Goal: Check status: Check status

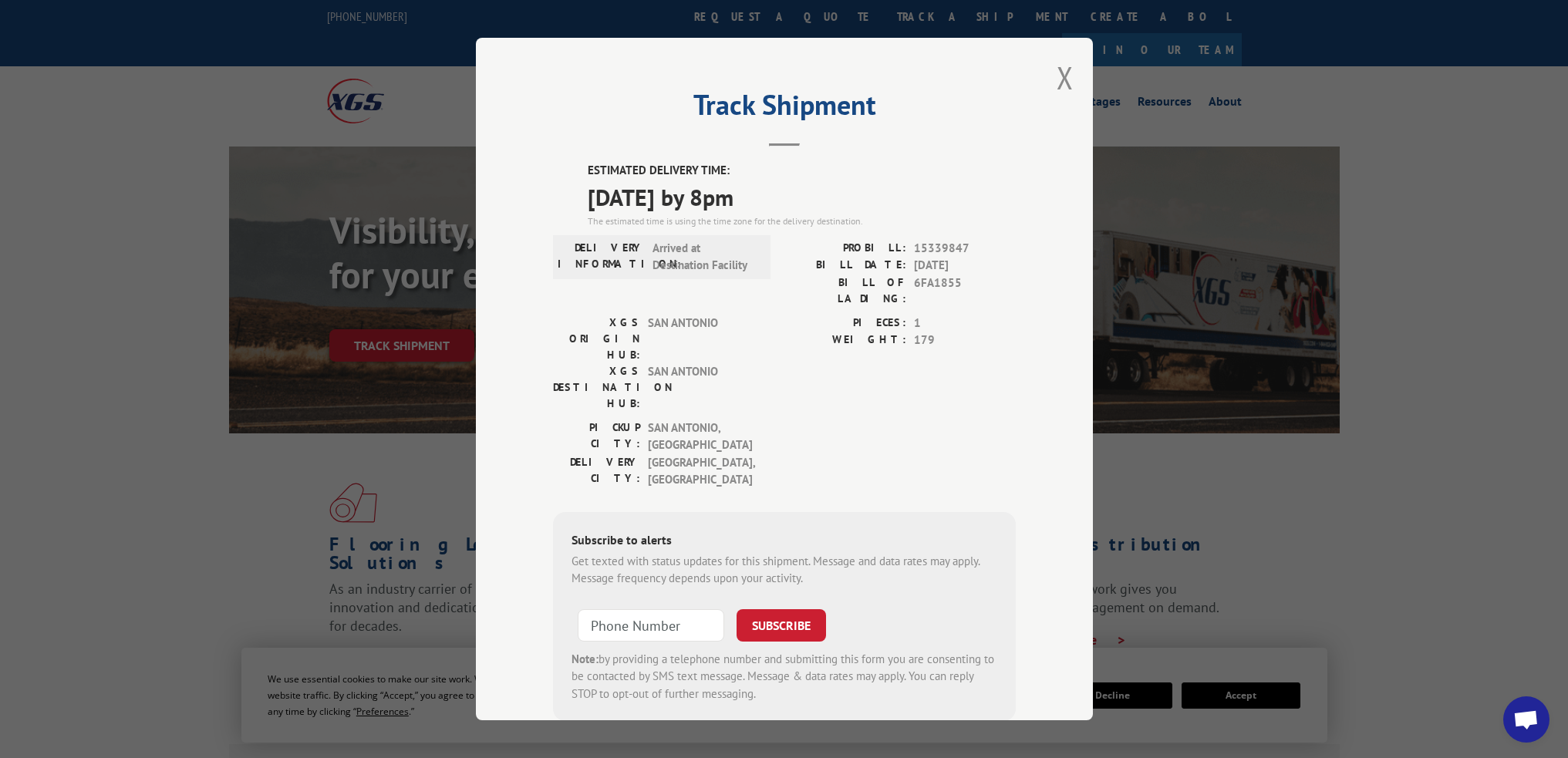
scroll to position [471, 0]
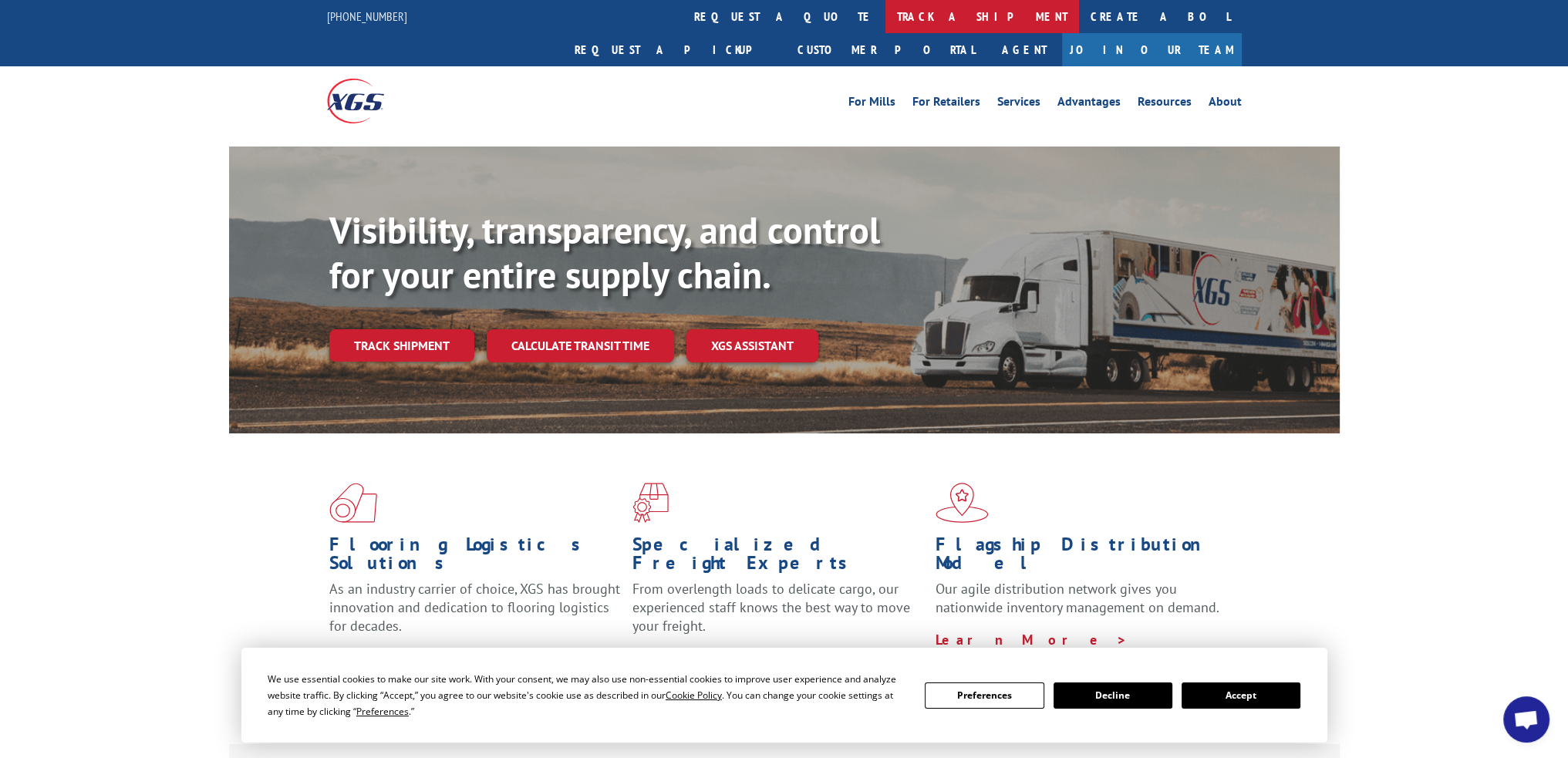
click at [885, 11] on link "track a shipment" at bounding box center [982, 17] width 194 height 33
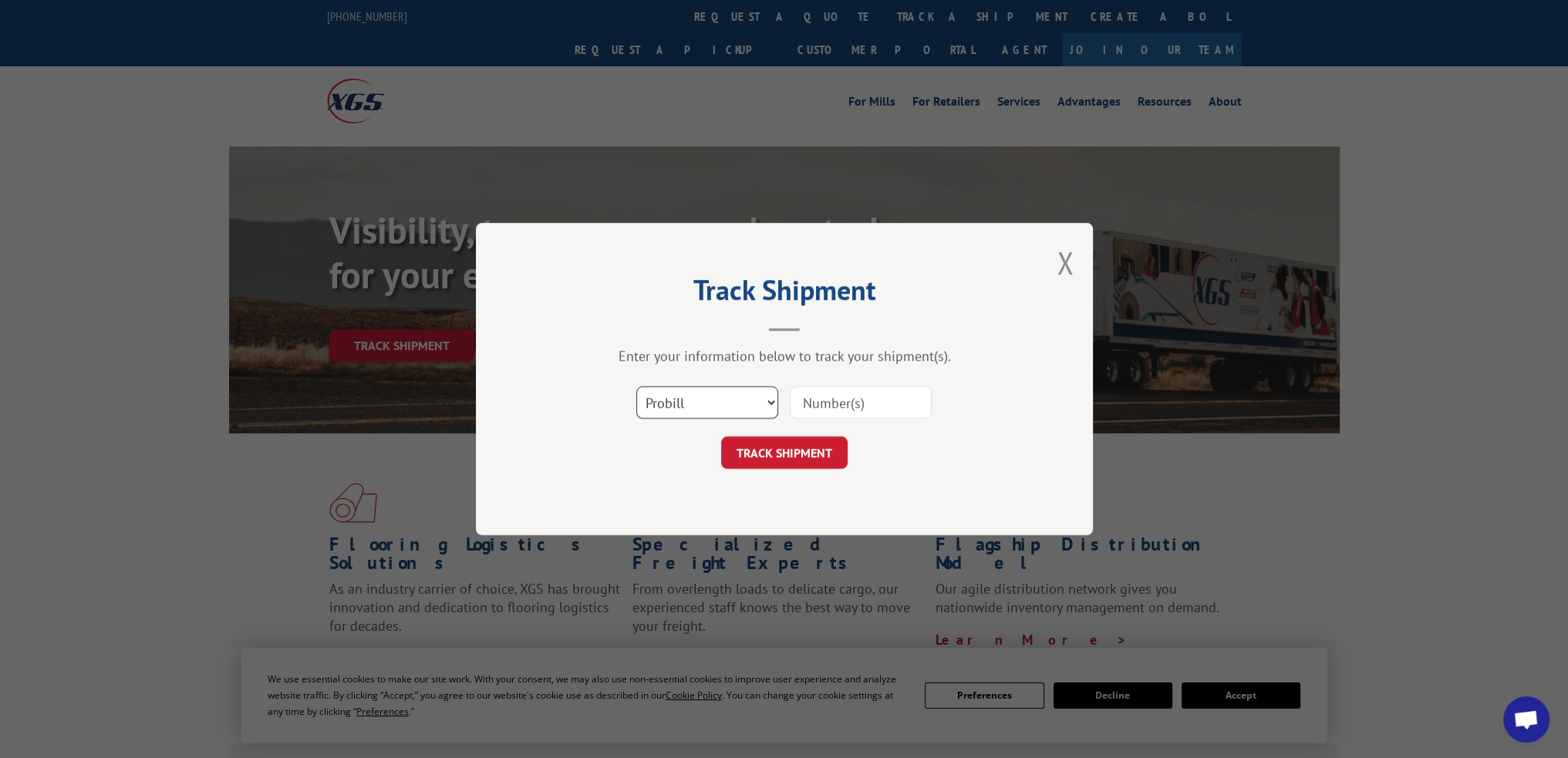
click at [720, 394] on select "Select category... Probill BOL PO" at bounding box center [707, 402] width 142 height 33
select select "bol"
click at [636, 386] on select "Select category... Probill BOL PO" at bounding box center [707, 402] width 142 height 33
click at [820, 402] on input at bounding box center [860, 402] width 142 height 33
paste input "6FJ9967"
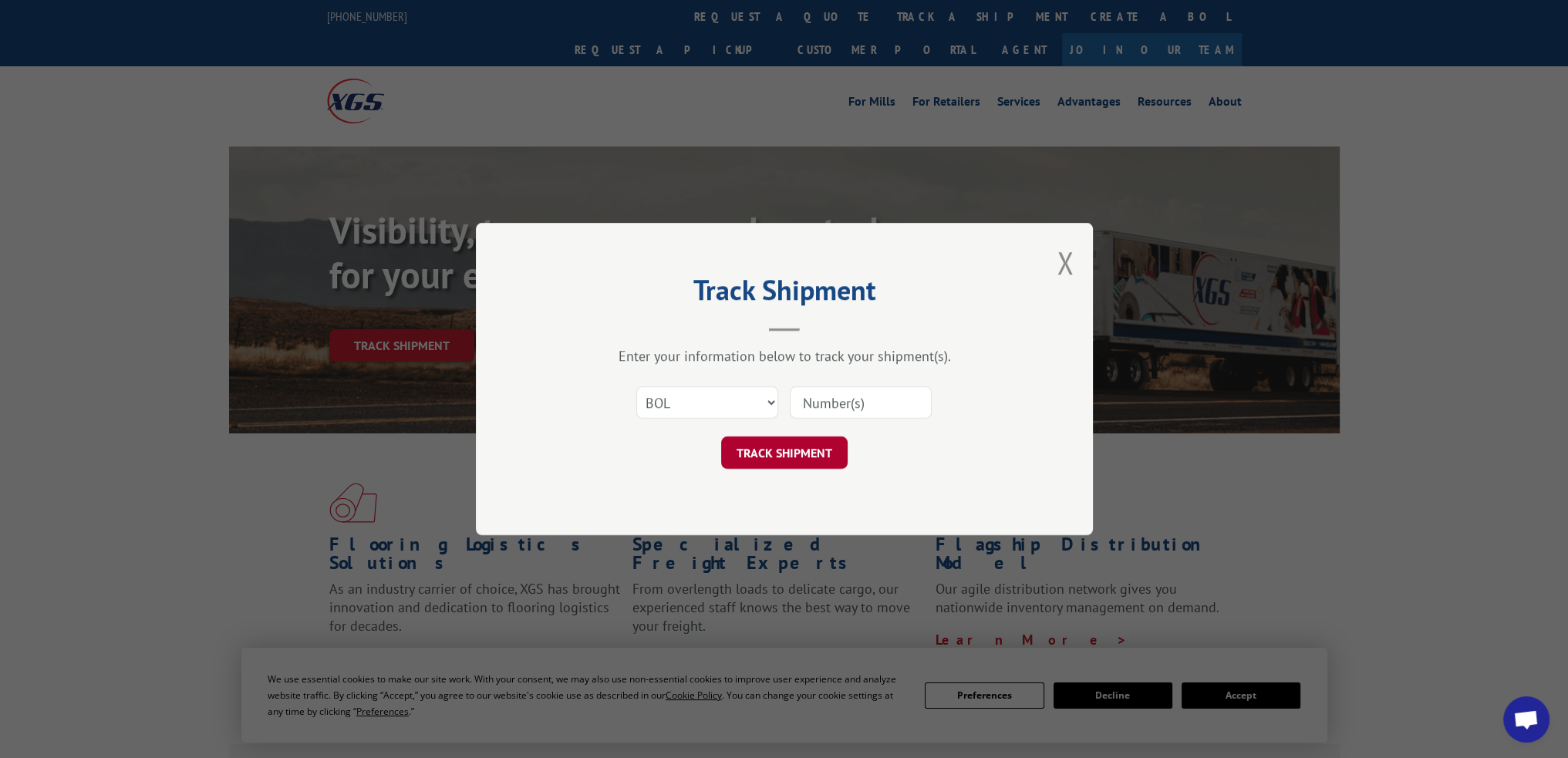
type input "6FJ9967"
click at [779, 454] on button "TRACK SHIPMENT" at bounding box center [784, 453] width 127 height 33
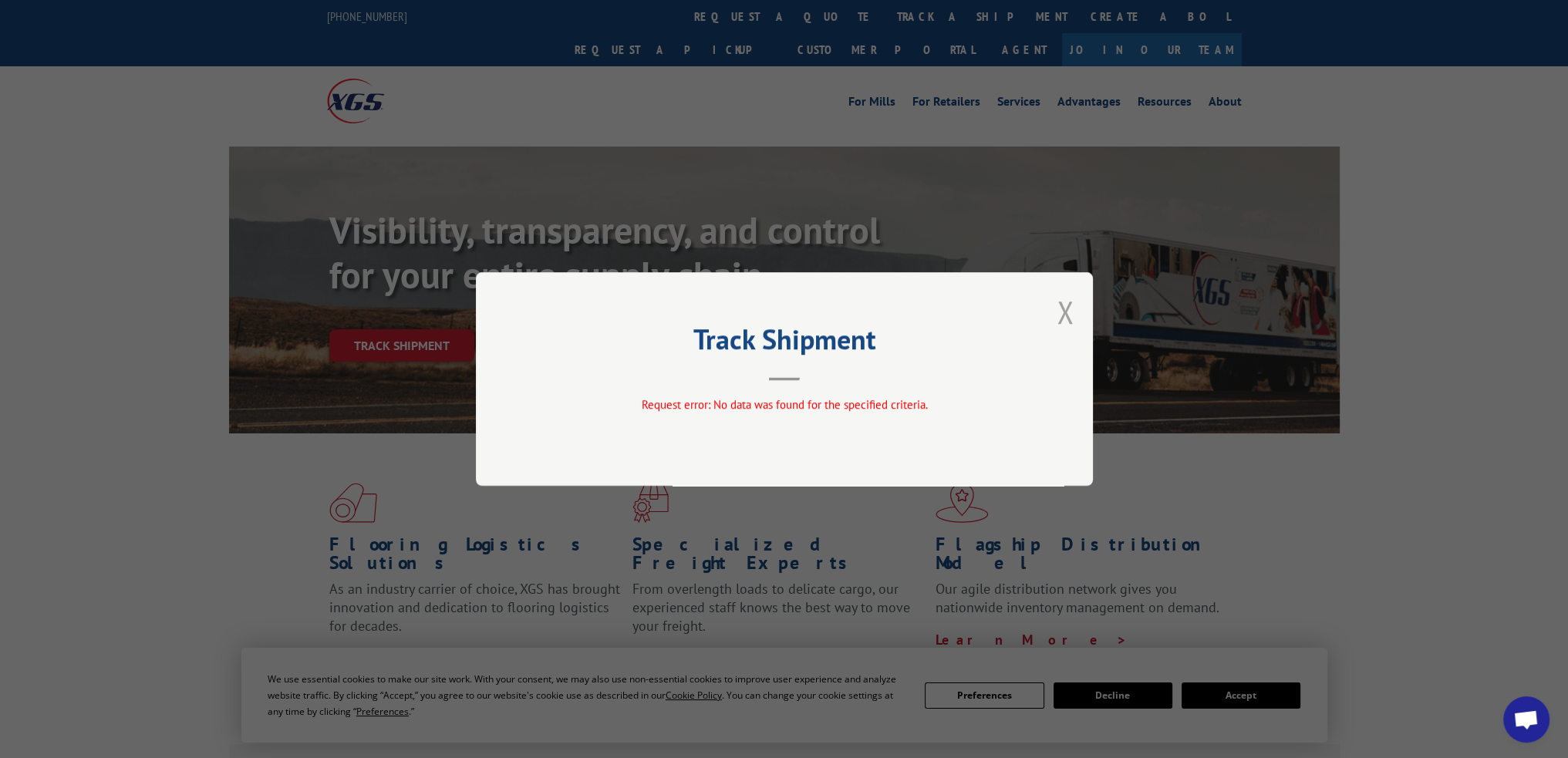
click at [1059, 304] on button "Close modal" at bounding box center [1065, 312] width 17 height 40
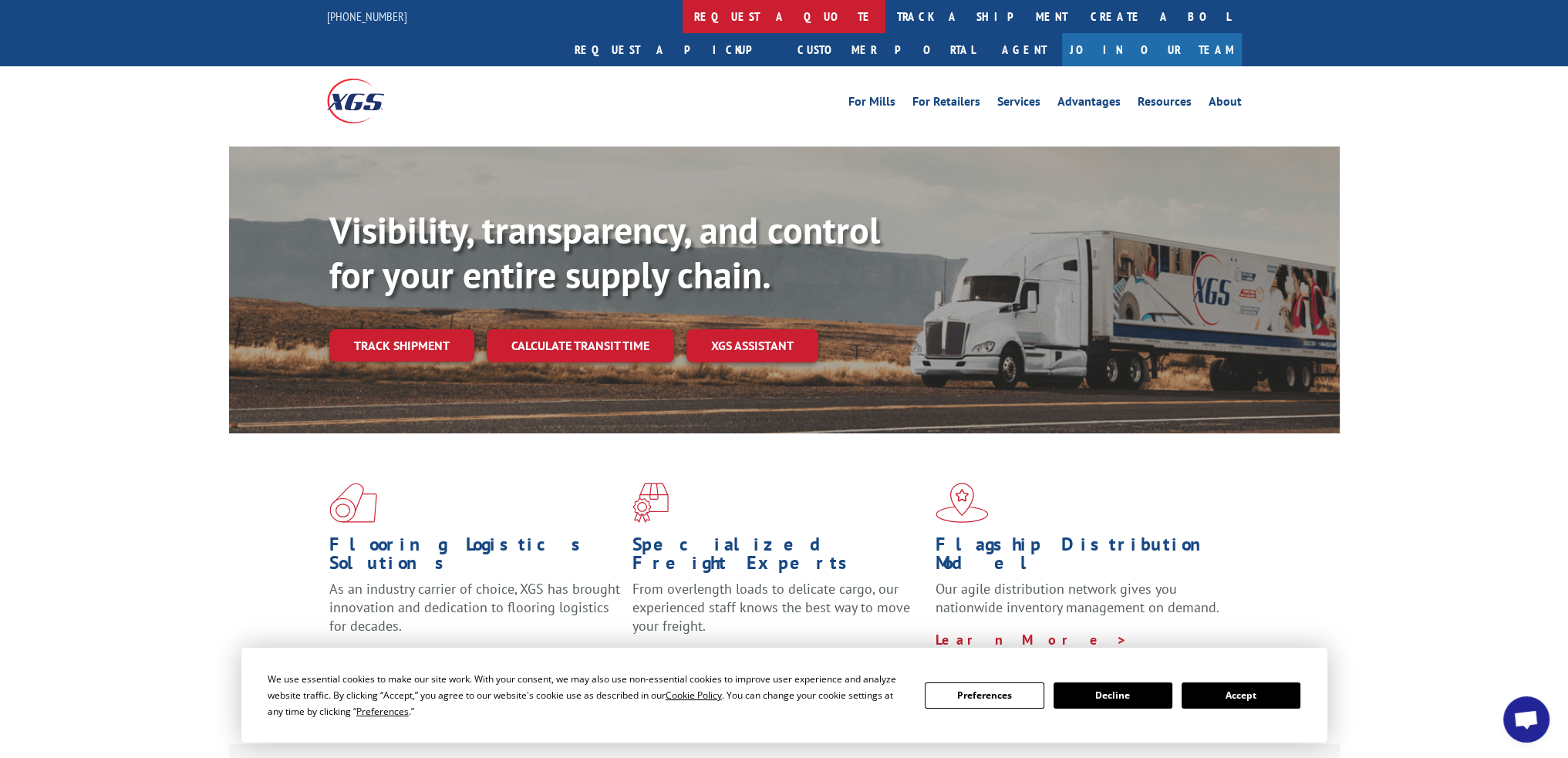
click at [683, 16] on link "request a quote" at bounding box center [784, 17] width 202 height 33
